Goal: Find specific page/section: Find specific page/section

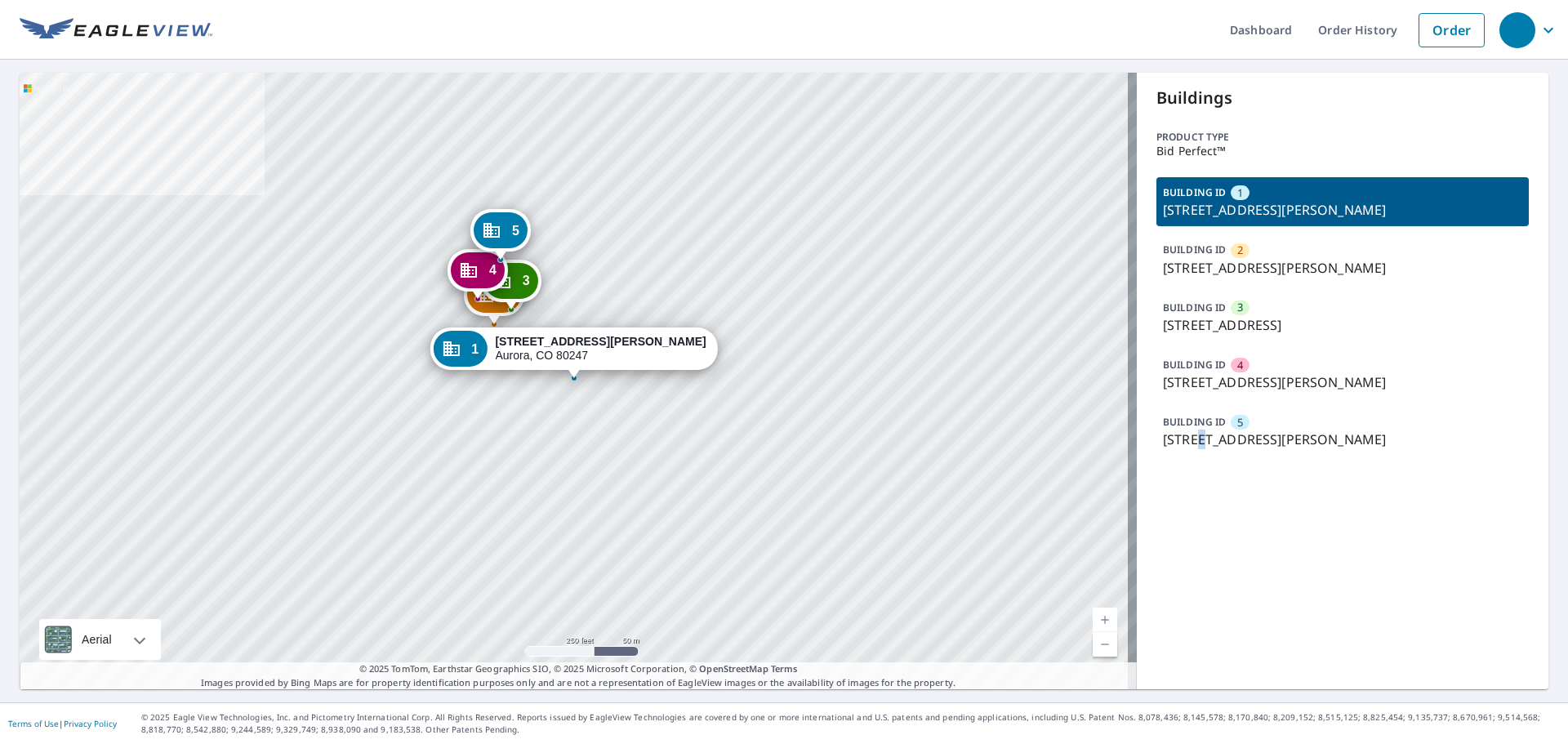
click at [1193, 436] on p "[STREET_ADDRESS][PERSON_NAME]" at bounding box center [1342, 439] width 359 height 19
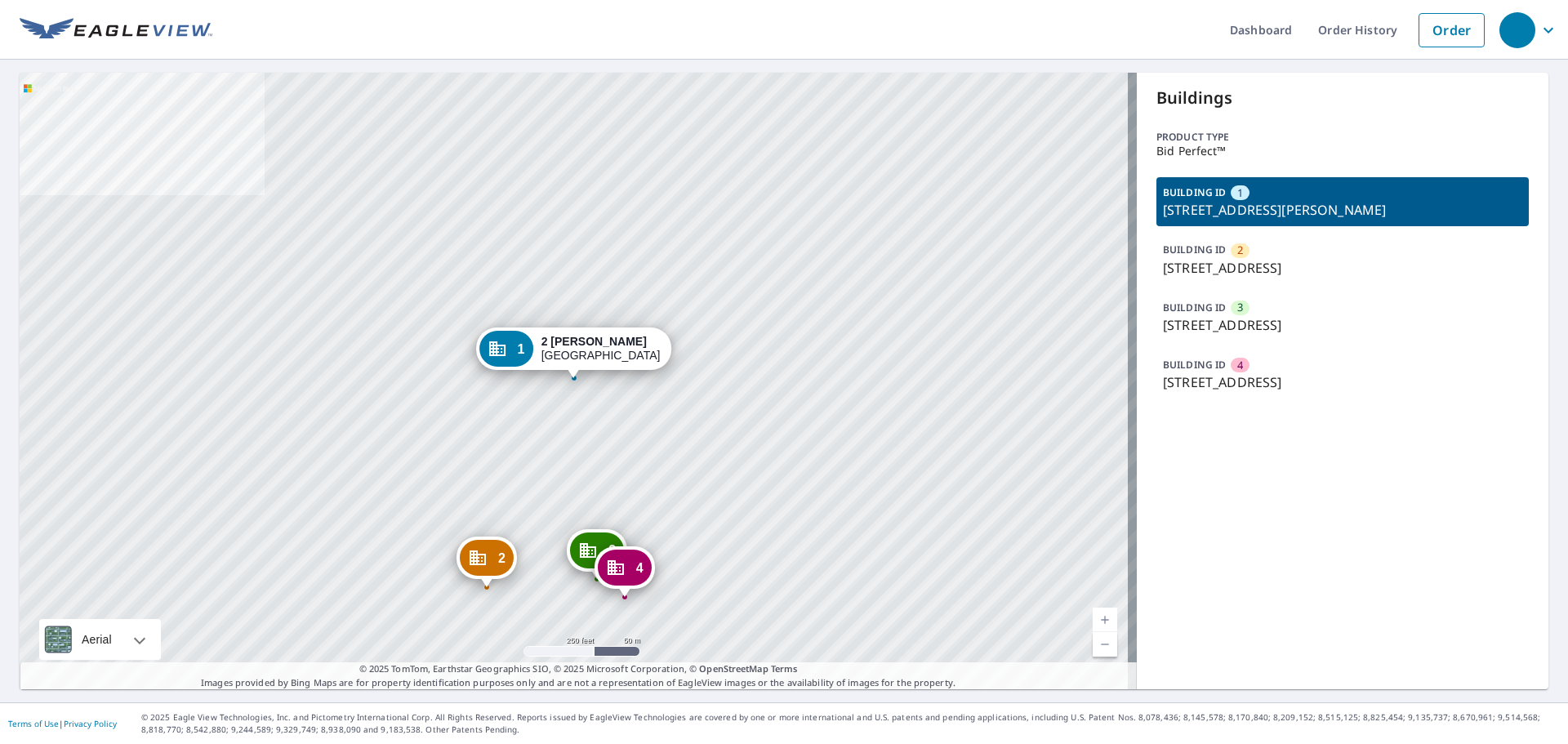
click at [1218, 376] on p "2 US Hwy 206, Far Hills, NJ, 07931" at bounding box center [1342, 382] width 359 height 19
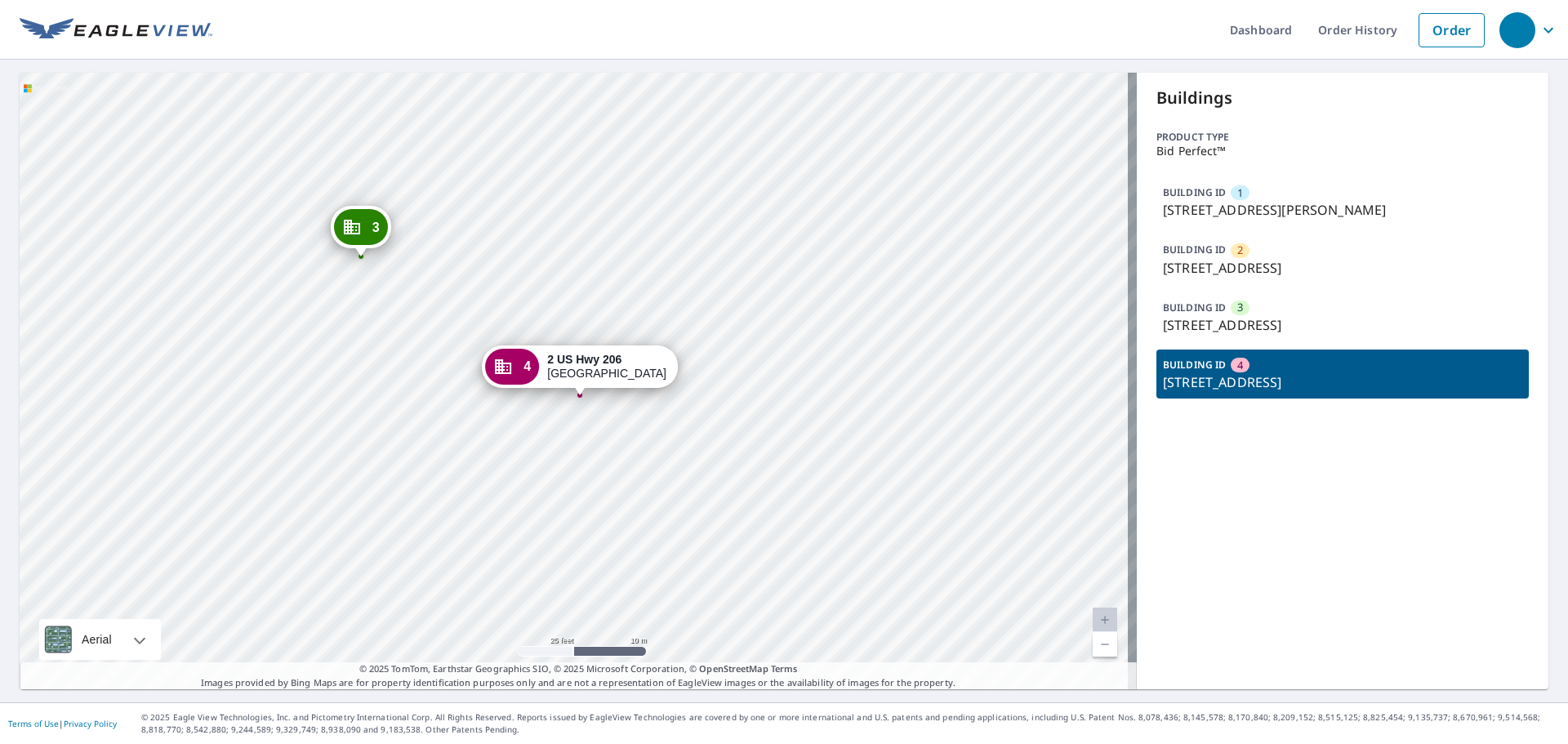
click at [114, 355] on div "1 2 Rogers Rd Far Hills, NJ 07931 2 28 Us Hwy 206 Far Hills, NJ 07931 3 2 Us Hw…" at bounding box center [578, 381] width 1117 height 617
